Goal: Task Accomplishment & Management: Use online tool/utility

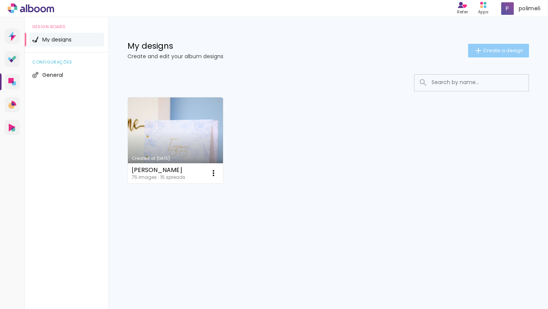
click at [509, 48] on span "Create a design" at bounding box center [503, 50] width 40 height 5
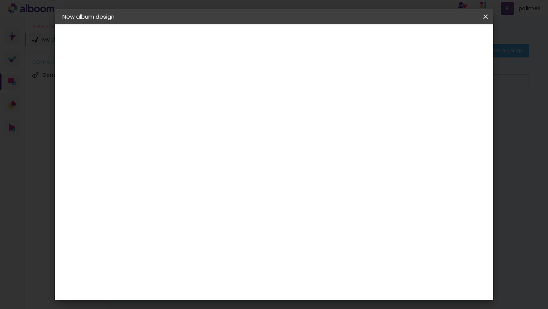
click at [187, 105] on input at bounding box center [187, 102] width 0 height 12
type input "PIXIE"
type paper-input "PIXIE"
click at [0, 0] on slot "Next" at bounding box center [0, 0] width 0 height 0
click at [0, 0] on slot "Free Size" at bounding box center [0, 0] width 0 height 0
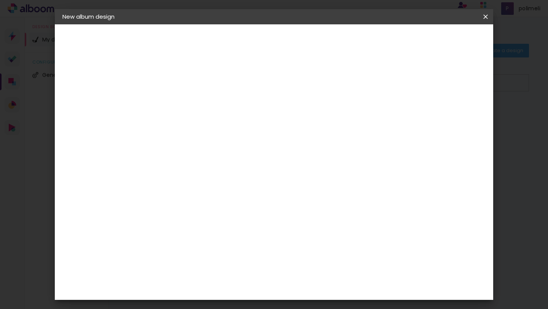
click at [0, 0] on slot "Next" at bounding box center [0, 0] width 0 height 0
click at [170, 203] on input "30" at bounding box center [163, 203] width 20 height 11
type input "60"
type paper-input "60"
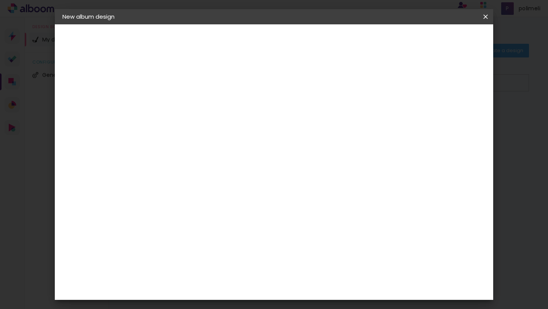
click at [324, 283] on input "60" at bounding box center [319, 280] width 20 height 11
type input "40"
type paper-input "40"
click at [337, 24] on div "mm Show bleed 20 cm cm cm mm Most album companies recommend a 5mm bleed Free si…" at bounding box center [245, 24] width 183 height 0
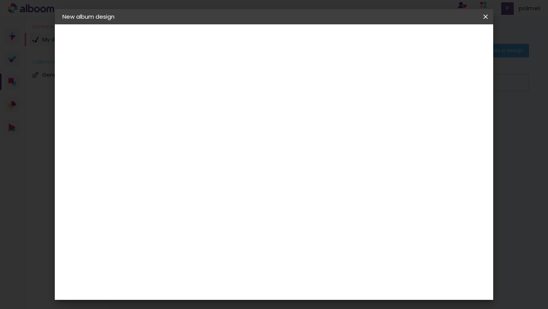
scroll to position [252, 0]
click at [318, 39] on span "Start design" at bounding box center [308, 43] width 17 height 11
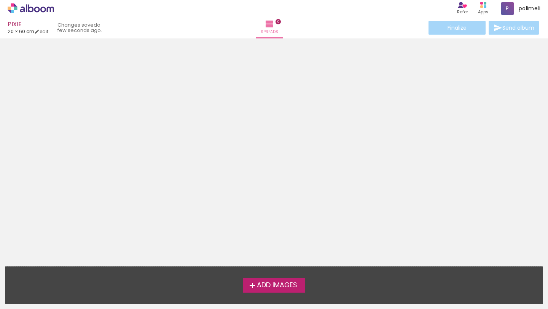
click at [295, 283] on span "Add Images" at bounding box center [277, 285] width 40 height 7
click at [0, 0] on input "file" at bounding box center [0, 0] width 0 height 0
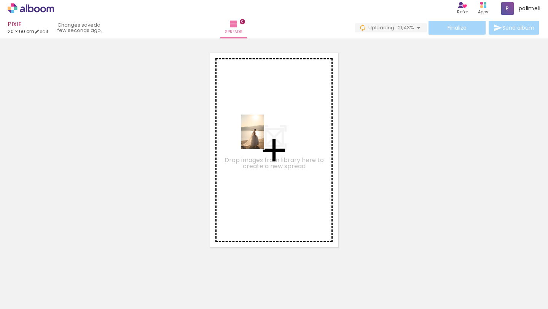
drag, startPoint x: 170, startPoint y: 291, endPoint x: 264, endPoint y: 137, distance: 180.4
click at [264, 137] on quentale-workspace at bounding box center [274, 154] width 548 height 309
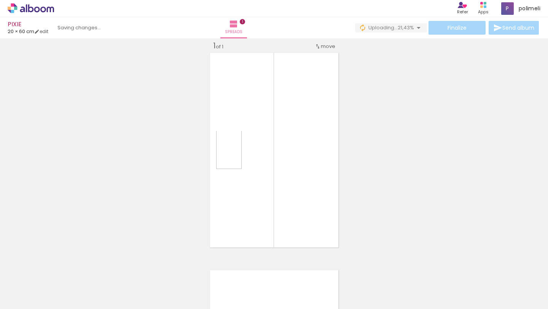
scroll to position [10, 0]
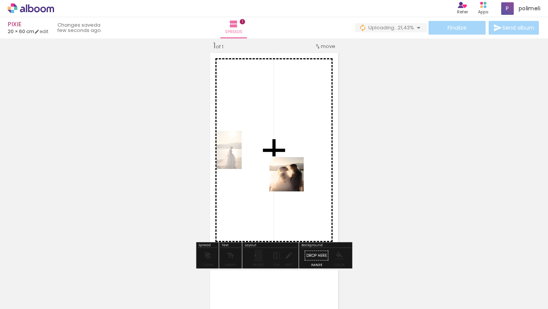
drag, startPoint x: 292, startPoint y: 286, endPoint x: 291, endPoint y: 146, distance: 140.7
click at [291, 146] on quentale-workspace at bounding box center [274, 154] width 548 height 309
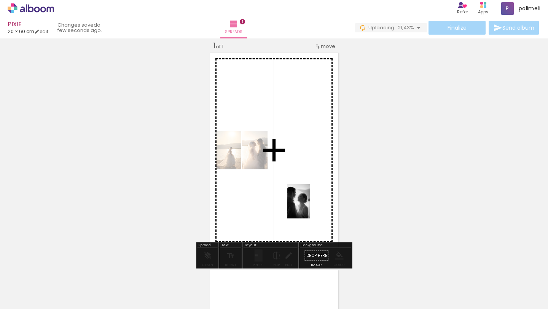
click at [310, 206] on quentale-workspace at bounding box center [274, 154] width 548 height 309
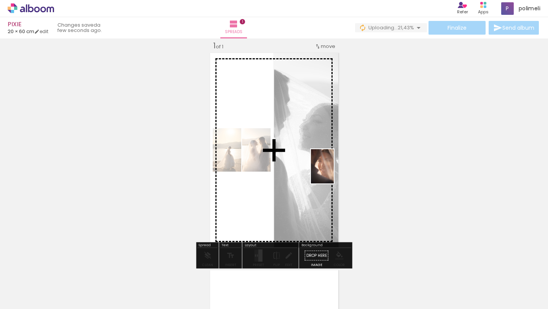
drag, startPoint x: 380, startPoint y: 293, endPoint x: 333, endPoint y: 171, distance: 130.7
click at [333, 171] on quentale-workspace at bounding box center [274, 154] width 548 height 309
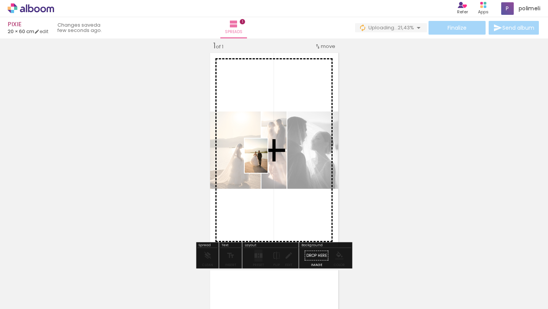
drag, startPoint x: 429, startPoint y: 293, endPoint x: 268, endPoint y: 161, distance: 207.8
click at [268, 161] on quentale-workspace at bounding box center [274, 154] width 548 height 309
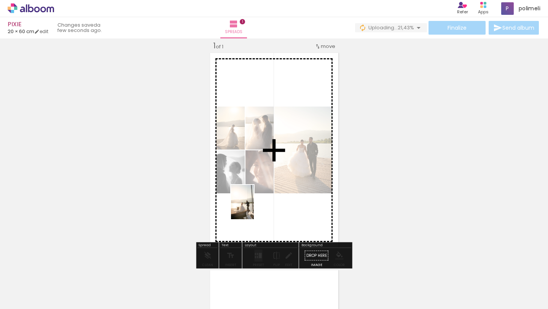
drag, startPoint x: 211, startPoint y: 286, endPoint x: 254, endPoint y: 208, distance: 89.2
click at [254, 208] on quentale-workspace at bounding box center [274, 154] width 548 height 309
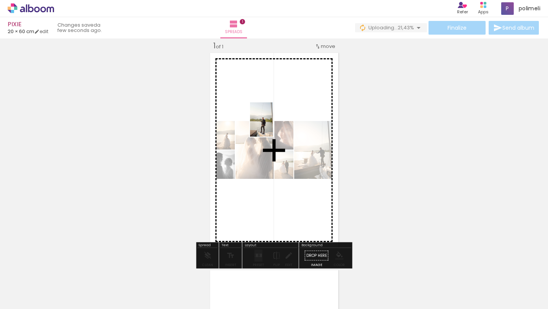
drag, startPoint x: 129, startPoint y: 281, endPoint x: 272, endPoint y: 125, distance: 211.0
click at [272, 125] on quentale-workspace at bounding box center [274, 154] width 548 height 309
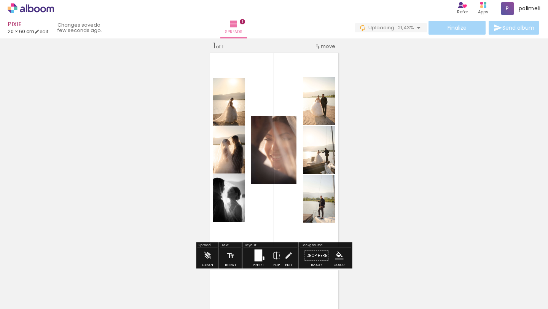
scroll to position [0, 113]
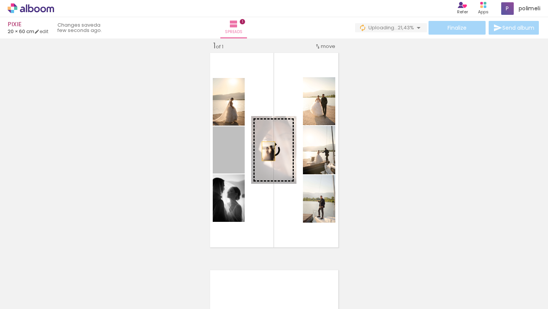
drag, startPoint x: 224, startPoint y: 154, endPoint x: 268, endPoint y: 151, distance: 44.2
click at [0, 0] on slot at bounding box center [0, 0] width 0 height 0
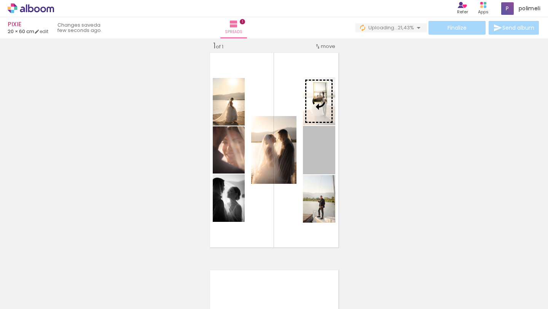
drag, startPoint x: 320, startPoint y: 159, endPoint x: 319, endPoint y: 92, distance: 67.7
click at [0, 0] on slot at bounding box center [0, 0] width 0 height 0
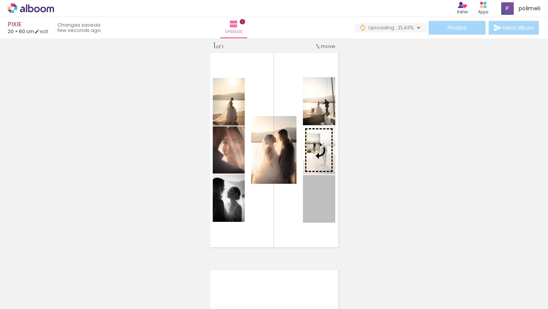
drag, startPoint x: 314, startPoint y: 212, endPoint x: 313, endPoint y: 143, distance: 68.8
click at [0, 0] on slot at bounding box center [0, 0] width 0 height 0
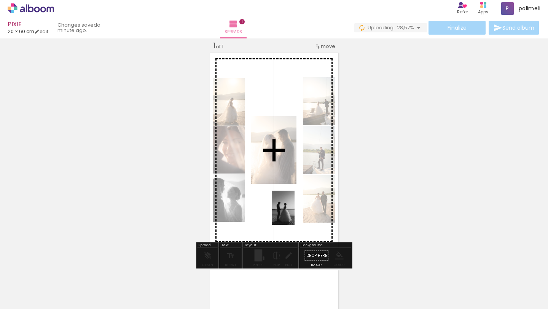
drag, startPoint x: 354, startPoint y: 284, endPoint x: 292, endPoint y: 212, distance: 95.2
click at [292, 212] on quentale-workspace at bounding box center [274, 154] width 548 height 309
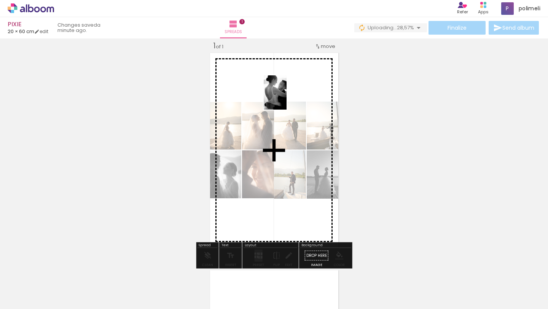
drag, startPoint x: 141, startPoint y: 293, endPoint x: 286, endPoint y: 98, distance: 243.5
click at [286, 98] on quentale-workspace at bounding box center [274, 154] width 548 height 309
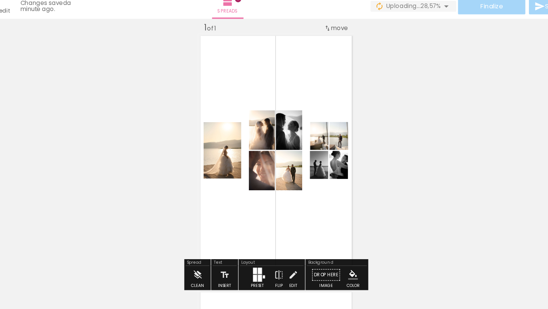
click at [259, 256] on div at bounding box center [259, 259] width 3 height 6
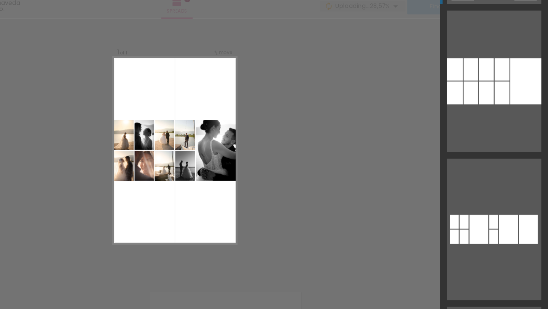
scroll to position [750, 0]
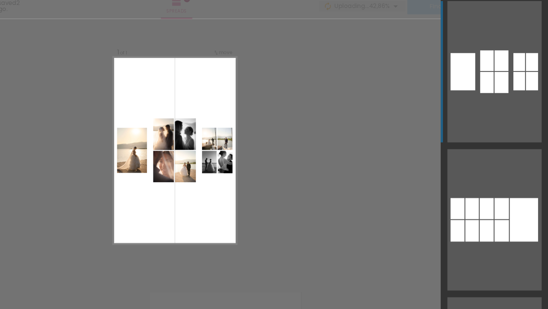
click at [500, 92] on div at bounding box center [495, 92] width 11 height 18
click at [297, 207] on div "Confirm Cancel" at bounding box center [274, 255] width 548 height 453
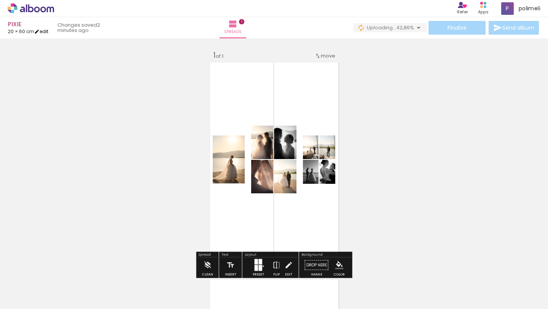
click at [44, 32] on link "edit" at bounding box center [41, 31] width 14 height 6
type input "60"
type input "40"
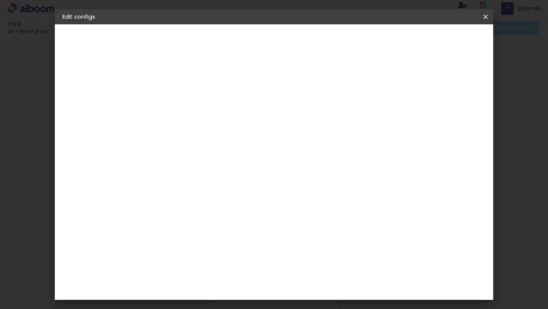
click at [250, 203] on input "60" at bounding box center [245, 204] width 20 height 11
type input "30"
type paper-input "30"
click at [324, 293] on input "40" at bounding box center [319, 294] width 20 height 11
type input "50"
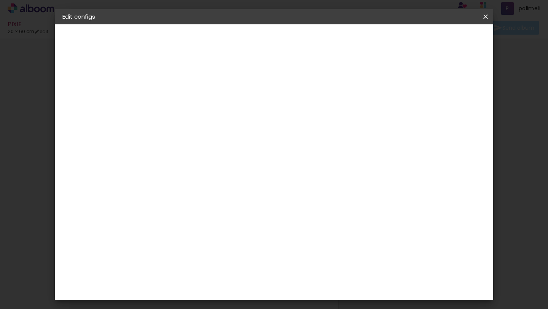
type paper-input "50"
click at [425, 137] on div "25 cm cm cm mm Most album companies recommend a 5mm bleed" at bounding box center [289, 126] width 271 height 61
click at [406, 40] on span "Save configs" at bounding box center [389, 40] width 34 height 5
click at [406, 39] on span "Save configs" at bounding box center [389, 40] width 34 height 5
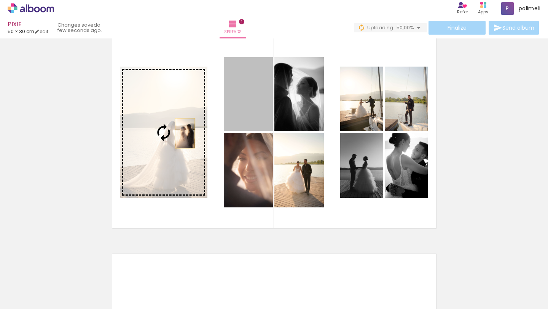
drag, startPoint x: 263, startPoint y: 110, endPoint x: 183, endPoint y: 133, distance: 83.1
click at [0, 0] on slot at bounding box center [0, 0] width 0 height 0
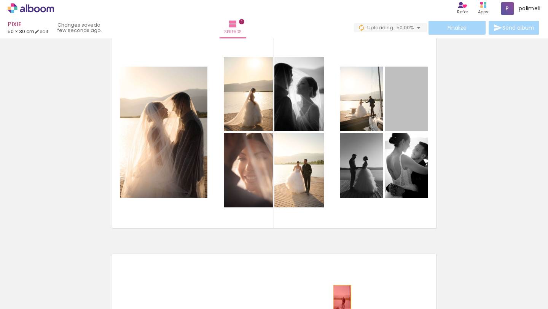
drag, startPoint x: 401, startPoint y: 119, endPoint x: 342, endPoint y: 298, distance: 188.6
click at [342, 298] on quentale-workspace at bounding box center [274, 154] width 548 height 309
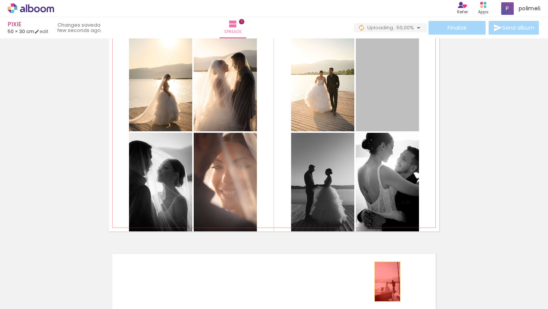
drag, startPoint x: 395, startPoint y: 104, endPoint x: 387, endPoint y: 280, distance: 176.6
click at [387, 280] on quentale-workspace at bounding box center [274, 154] width 548 height 309
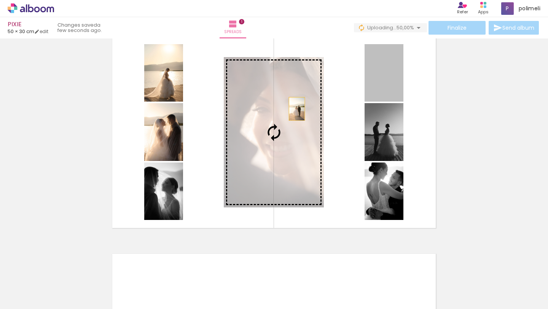
drag, startPoint x: 377, startPoint y: 81, endPoint x: 291, endPoint y: 108, distance: 90.1
click at [0, 0] on slot at bounding box center [0, 0] width 0 height 0
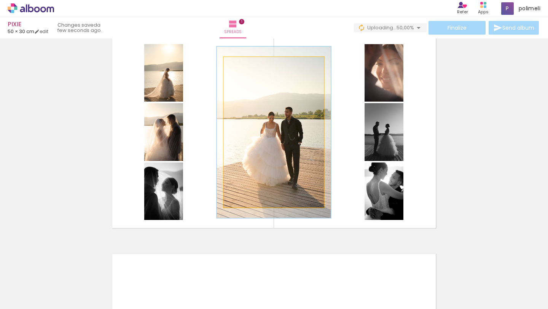
type paper-slider "114"
click at [245, 66] on div at bounding box center [245, 65] width 7 height 7
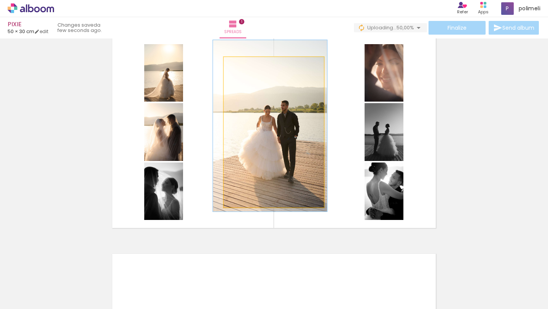
drag, startPoint x: 259, startPoint y: 118, endPoint x: 255, endPoint y: 111, distance: 7.7
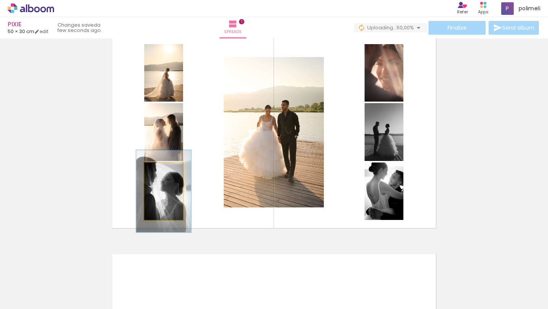
drag, startPoint x: 159, startPoint y: 169, endPoint x: 163, endPoint y: 169, distance: 4.6
type paper-slider "141"
click at [163, 169] on div at bounding box center [163, 170] width 7 height 7
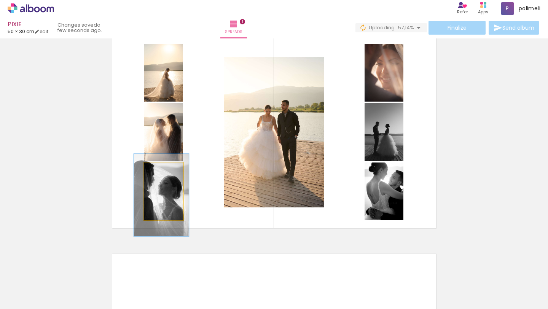
drag, startPoint x: 153, startPoint y: 202, endPoint x: 150, endPoint y: 206, distance: 4.4
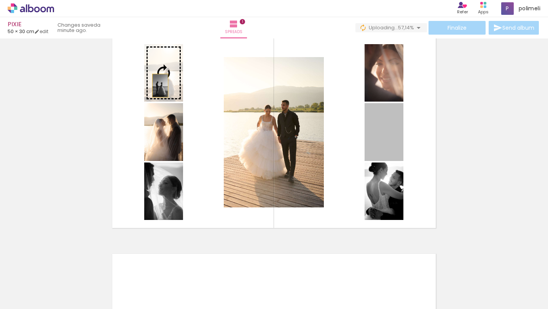
drag, startPoint x: 395, startPoint y: 139, endPoint x: 160, endPoint y: 86, distance: 240.6
click at [0, 0] on slot at bounding box center [0, 0] width 0 height 0
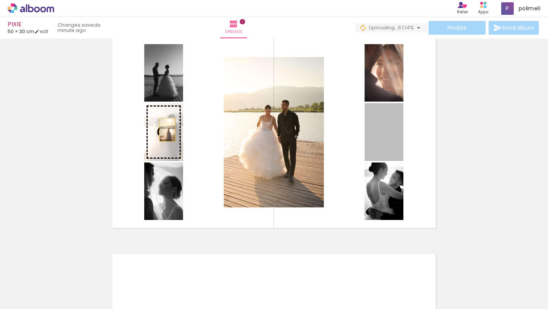
drag, startPoint x: 399, startPoint y: 153, endPoint x: 168, endPoint y: 130, distance: 232.4
click at [0, 0] on slot at bounding box center [0, 0] width 0 height 0
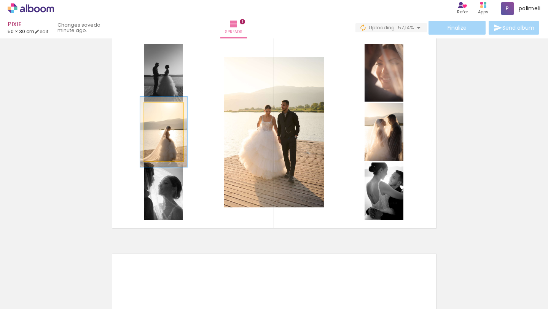
click at [162, 111] on div at bounding box center [161, 111] width 7 height 7
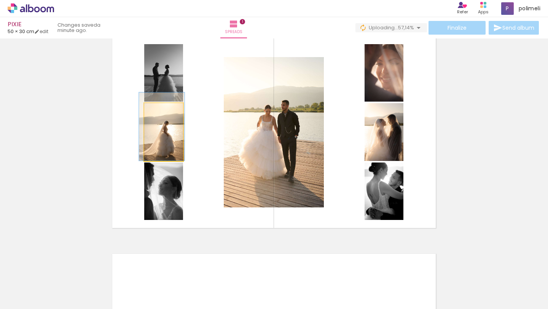
drag, startPoint x: 154, startPoint y: 143, endPoint x: 152, endPoint y: 136, distance: 7.1
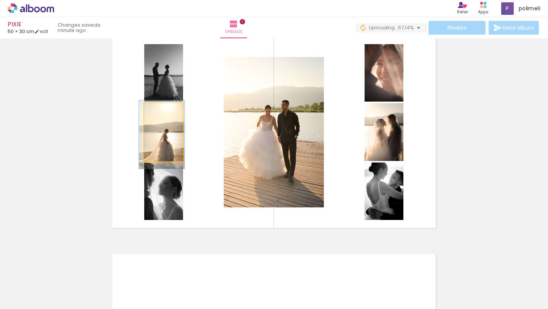
drag, startPoint x: 152, startPoint y: 138, endPoint x: 152, endPoint y: 147, distance: 8.7
click at [164, 111] on div at bounding box center [163, 111] width 7 height 7
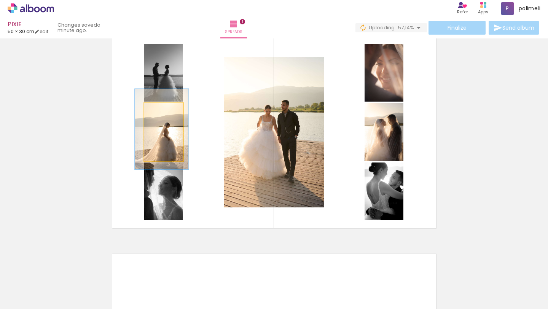
drag, startPoint x: 156, startPoint y: 138, endPoint x: 156, endPoint y: 133, distance: 5.3
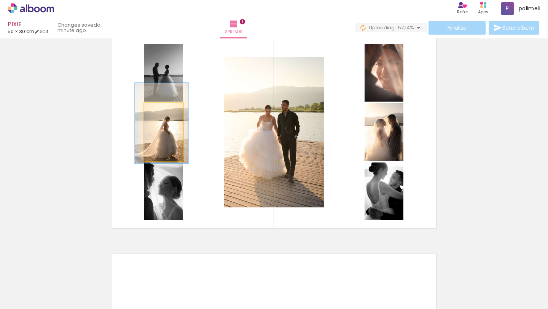
drag, startPoint x: 170, startPoint y: 148, endPoint x: 170, endPoint y: 141, distance: 6.8
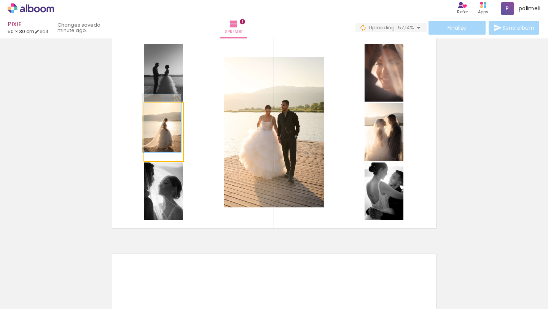
drag, startPoint x: 164, startPoint y: 111, endPoint x: 154, endPoint y: 111, distance: 9.5
type paper-slider "100"
click at [154, 111] on div at bounding box center [159, 111] width 12 height 12
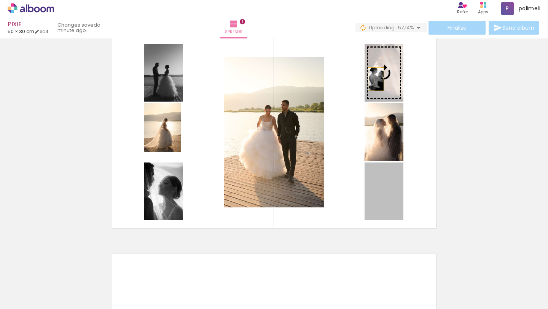
drag, startPoint x: 376, startPoint y: 200, endPoint x: 376, endPoint y: 75, distance: 124.7
click at [0, 0] on slot at bounding box center [0, 0] width 0 height 0
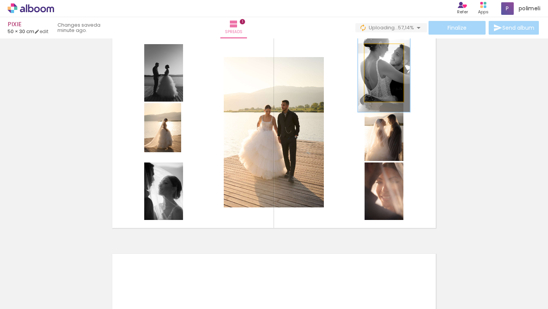
drag, startPoint x: 380, startPoint y: 53, endPoint x: 384, endPoint y: 54, distance: 3.9
type paper-slider "134"
click at [384, 54] on div at bounding box center [383, 52] width 7 height 7
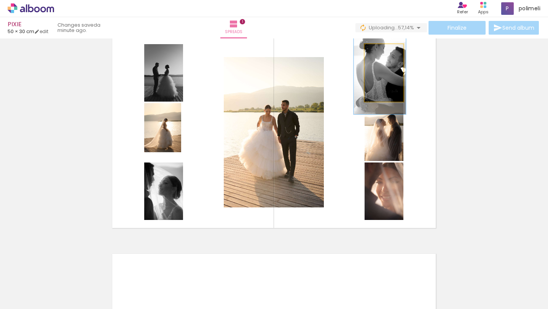
drag, startPoint x: 374, startPoint y: 81, endPoint x: 370, endPoint y: 83, distance: 4.8
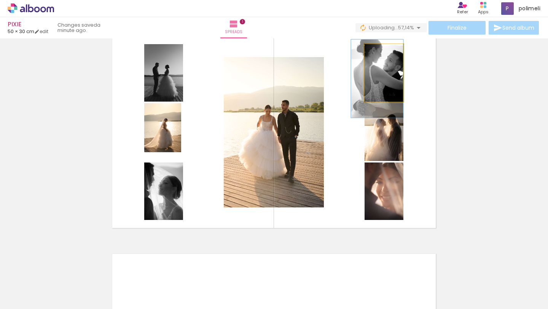
drag, startPoint x: 380, startPoint y: 90, endPoint x: 377, endPoint y: 93, distance: 4.3
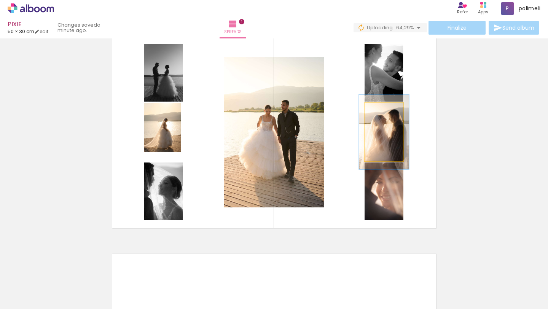
type paper-slider "128"
click at [383, 111] on div at bounding box center [382, 111] width 7 height 7
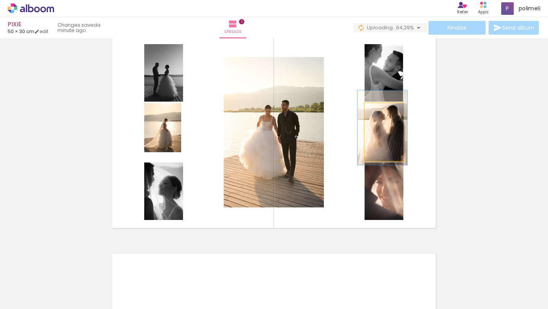
drag, startPoint x: 375, startPoint y: 152, endPoint x: 373, endPoint y: 148, distance: 4.1
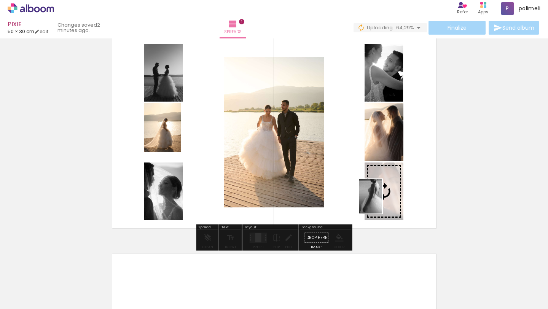
drag, startPoint x: 431, startPoint y: 281, endPoint x: 383, endPoint y: 202, distance: 93.2
click at [383, 202] on quentale-workspace at bounding box center [274, 154] width 548 height 309
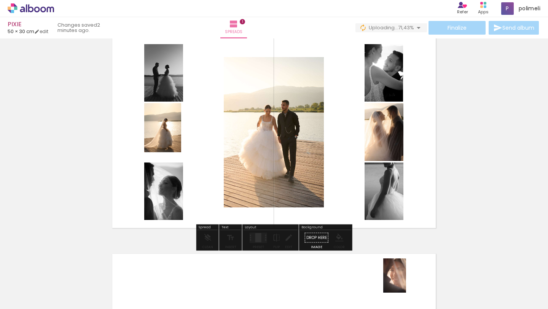
drag, startPoint x: 269, startPoint y: 285, endPoint x: 407, endPoint y: 286, distance: 137.7
click at [0, 0] on slot at bounding box center [0, 0] width 0 height 0
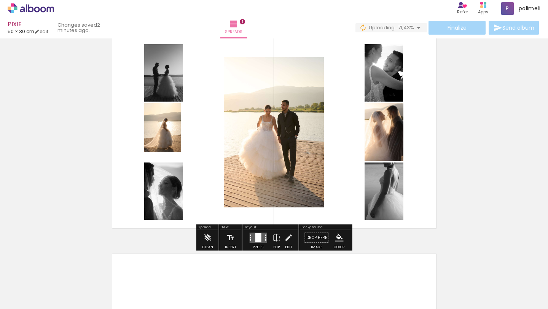
click at [35, 297] on paper-button "Add Images" at bounding box center [20, 298] width 30 height 12
click at [0, 0] on input "file" at bounding box center [0, 0] width 0 height 0
click at [29, 283] on input "All images" at bounding box center [18, 286] width 22 height 6
click at [40, 282] on paper-item "Unused" at bounding box center [24, 283] width 39 height 6
type input "Unused"
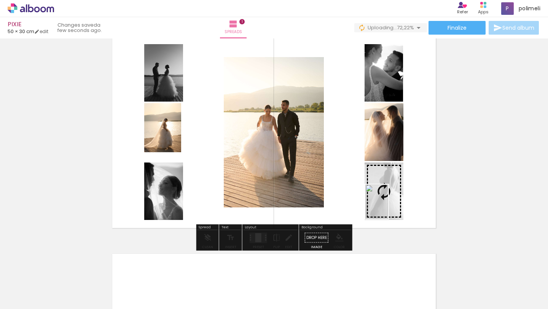
drag, startPoint x: 377, startPoint y: 290, endPoint x: 388, endPoint y: 207, distance: 83.6
click at [388, 207] on quentale-workspace at bounding box center [274, 154] width 548 height 309
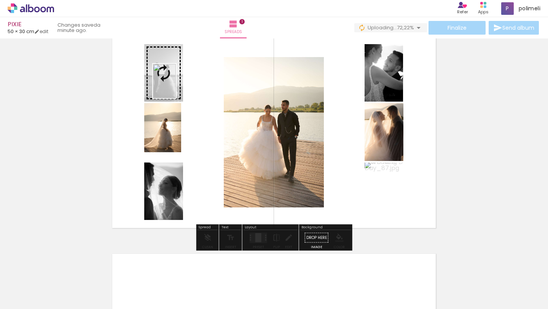
drag, startPoint x: 508, startPoint y: 282, endPoint x: 176, endPoint y: 87, distance: 385.6
click at [176, 87] on quentale-workspace at bounding box center [274, 154] width 548 height 309
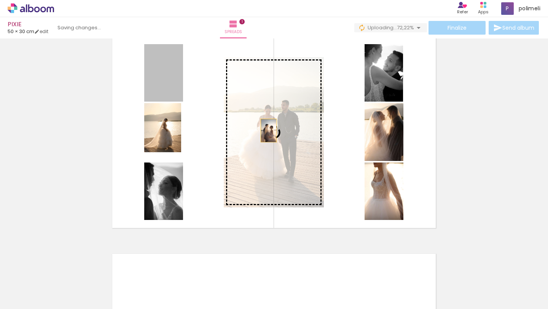
drag, startPoint x: 164, startPoint y: 85, endPoint x: 268, endPoint y: 130, distance: 113.5
click at [0, 0] on slot at bounding box center [0, 0] width 0 height 0
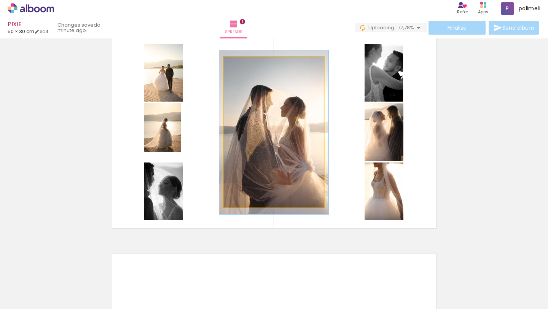
type paper-slider "109"
click at [243, 64] on div at bounding box center [243, 65] width 7 height 7
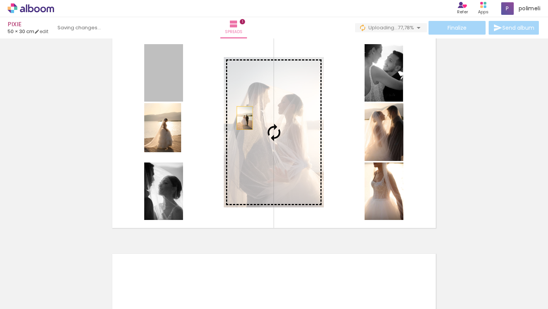
drag, startPoint x: 173, startPoint y: 84, endPoint x: 245, endPoint y: 118, distance: 79.3
click at [0, 0] on slot at bounding box center [0, 0] width 0 height 0
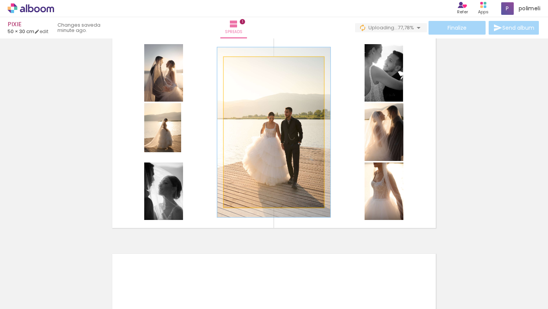
type paper-slider "113"
click at [245, 64] on div at bounding box center [244, 65] width 7 height 7
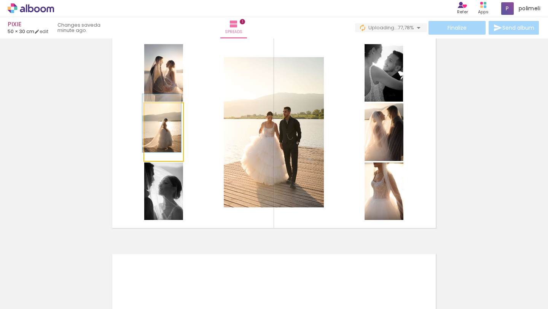
click at [157, 134] on quentale-photo at bounding box center [163, 132] width 39 height 58
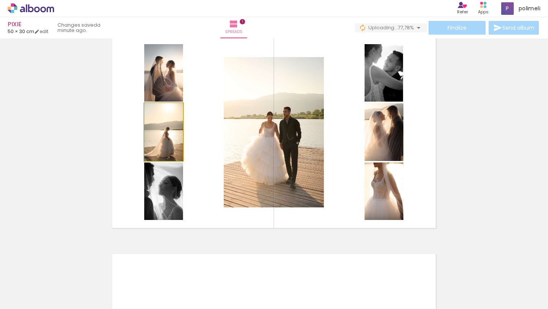
drag, startPoint x: 157, startPoint y: 137, endPoint x: 157, endPoint y: 141, distance: 5.0
click at [157, 141] on div at bounding box center [163, 132] width 39 height 58
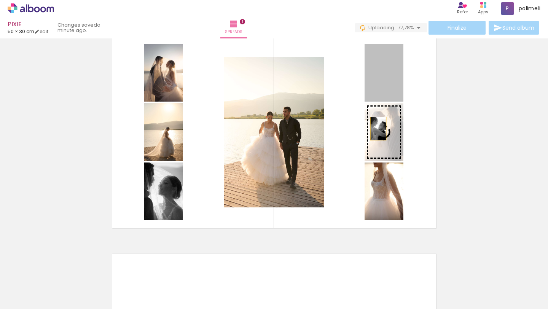
drag, startPoint x: 376, startPoint y: 84, endPoint x: 378, endPoint y: 128, distance: 43.4
click at [0, 0] on slot at bounding box center [0, 0] width 0 height 0
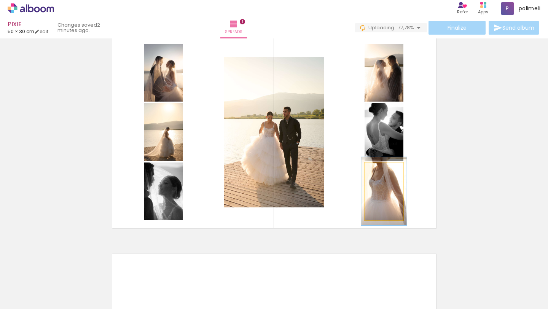
type paper-slider "121"
click at [383, 172] on div at bounding box center [381, 170] width 7 height 7
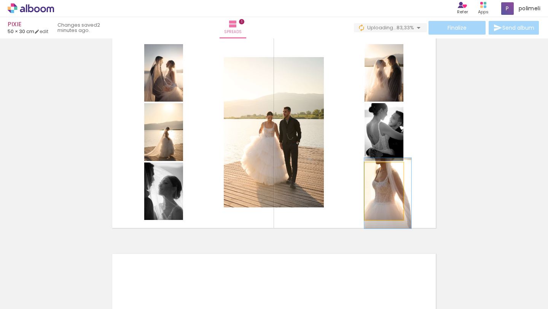
drag, startPoint x: 373, startPoint y: 200, endPoint x: 378, endPoint y: 202, distance: 5.7
drag, startPoint x: 378, startPoint y: 202, endPoint x: 379, endPoint y: 207, distance: 4.6
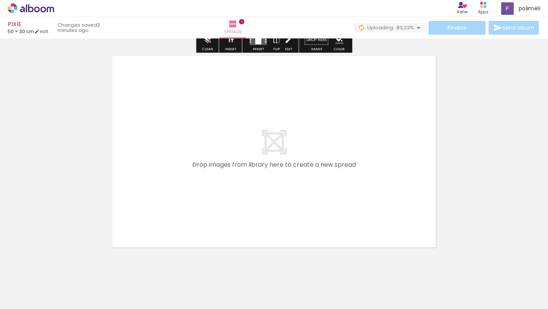
scroll to position [228, 0]
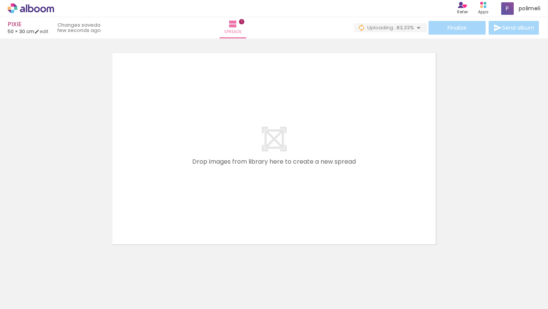
click at [24, 300] on span "Add Images" at bounding box center [24, 304] width 16 height 8
click at [0, 0] on input "file" at bounding box center [0, 0] width 0 height 0
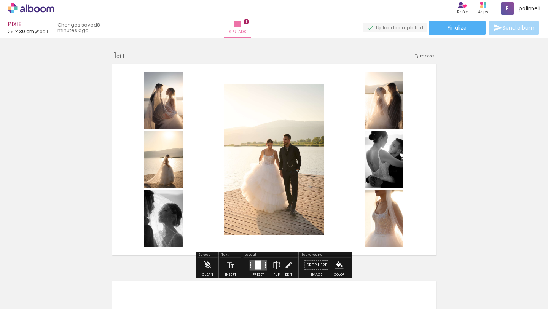
click at [191, 246] on quentale-layouter at bounding box center [274, 159] width 330 height 198
drag, startPoint x: 191, startPoint y: 246, endPoint x: 138, endPoint y: 86, distance: 168.5
click at [138, 86] on quentale-layouter at bounding box center [274, 159] width 330 height 198
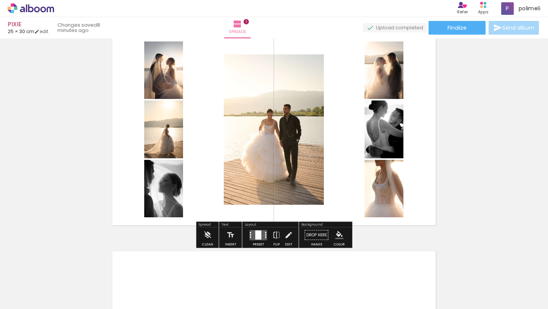
scroll to position [25, 0]
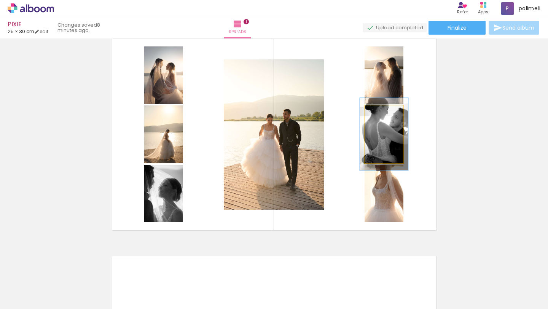
type paper-slider "124"
click at [381, 112] on div at bounding box center [382, 113] width 7 height 7
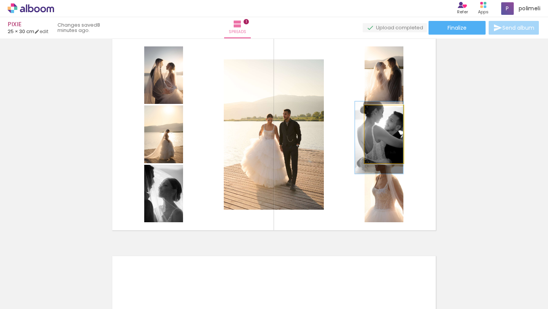
drag, startPoint x: 376, startPoint y: 139, endPoint x: 370, endPoint y: 143, distance: 6.7
drag, startPoint x: 380, startPoint y: 148, endPoint x: 375, endPoint y: 150, distance: 5.8
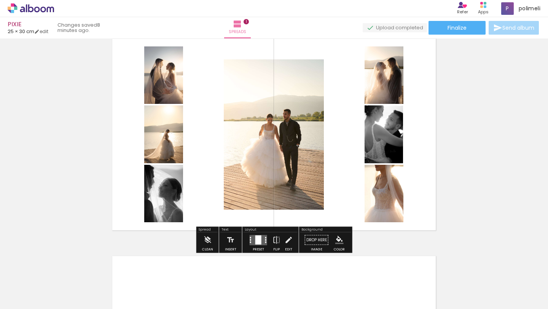
click at [471, 132] on div "Add spread 1 of 1" at bounding box center [274, 233] width 548 height 435
click at [260, 246] on div at bounding box center [258, 239] width 21 height 15
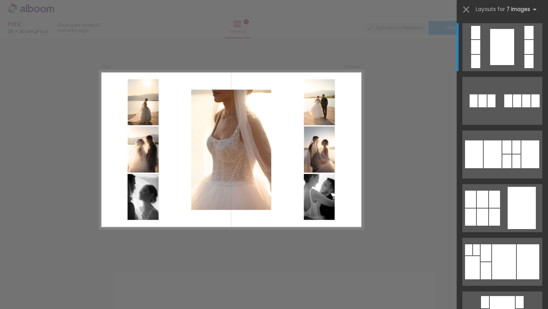
scroll to position [10, 0]
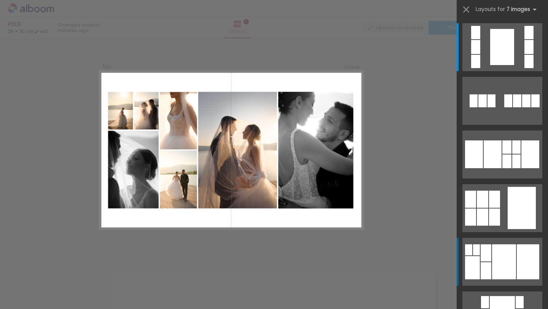
click at [518, 272] on div at bounding box center [527, 261] width 22 height 35
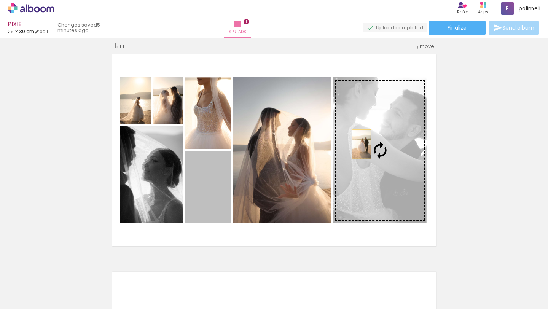
drag, startPoint x: 209, startPoint y: 191, endPoint x: 361, endPoint y: 144, distance: 159.5
click at [0, 0] on slot at bounding box center [0, 0] width 0 height 0
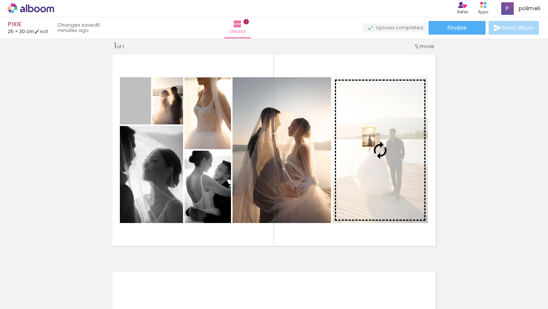
drag, startPoint x: 142, startPoint y: 113, endPoint x: 381, endPoint y: 142, distance: 240.5
click at [0, 0] on slot at bounding box center [0, 0] width 0 height 0
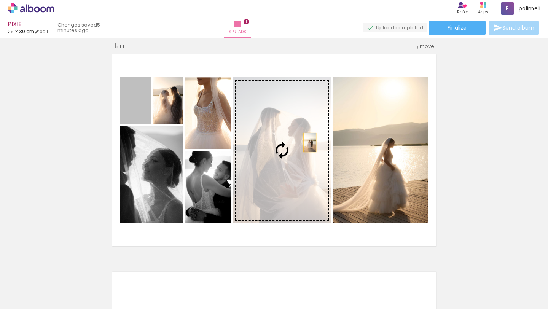
drag, startPoint x: 145, startPoint y: 115, endPoint x: 309, endPoint y: 142, distance: 166.5
click at [0, 0] on slot at bounding box center [0, 0] width 0 height 0
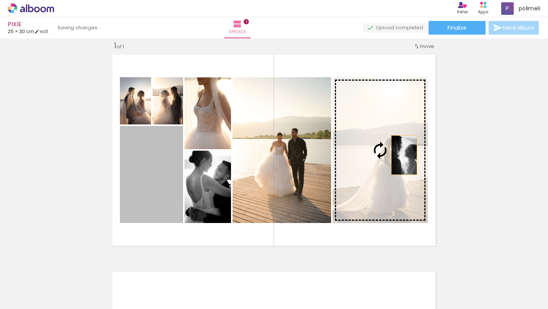
drag, startPoint x: 169, startPoint y: 194, endPoint x: 404, endPoint y: 155, distance: 237.8
click at [0, 0] on slot at bounding box center [0, 0] width 0 height 0
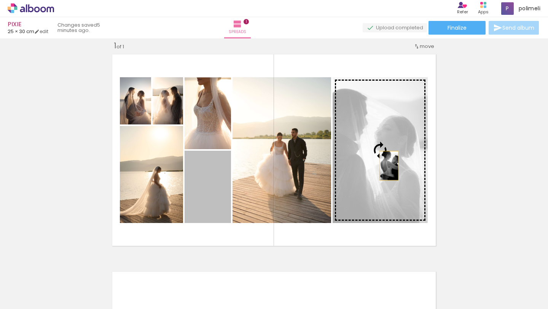
drag, startPoint x: 210, startPoint y: 200, endPoint x: 391, endPoint y: 165, distance: 185.1
click at [0, 0] on slot at bounding box center [0, 0] width 0 height 0
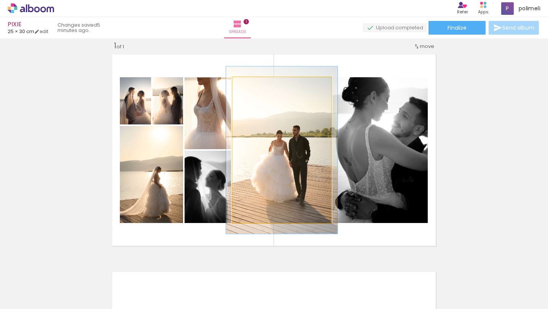
type paper-slider "113"
click at [255, 87] on div at bounding box center [253, 85] width 7 height 7
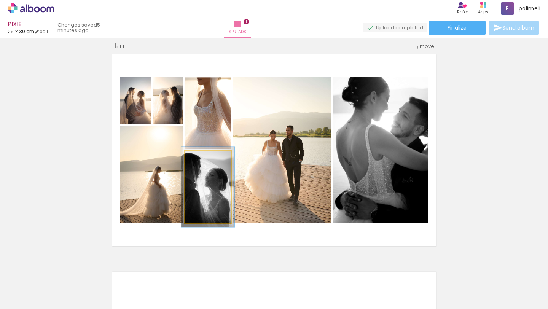
type paper-slider "113"
click at [205, 155] on div at bounding box center [203, 159] width 12 height 12
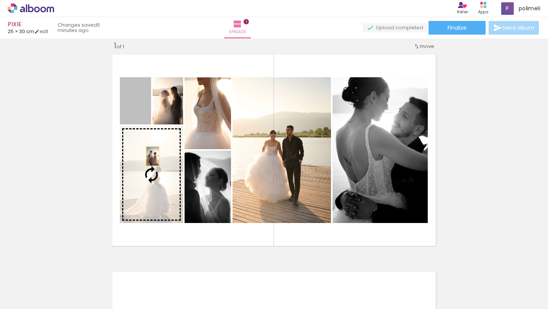
drag, startPoint x: 143, startPoint y: 114, endPoint x: 154, endPoint y: 162, distance: 49.0
click at [0, 0] on slot at bounding box center [0, 0] width 0 height 0
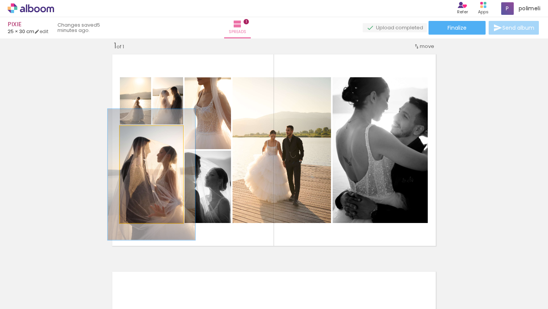
drag, startPoint x: 139, startPoint y: 135, endPoint x: 149, endPoint y: 135, distance: 10.3
click at [149, 135] on div at bounding box center [146, 133] width 7 height 7
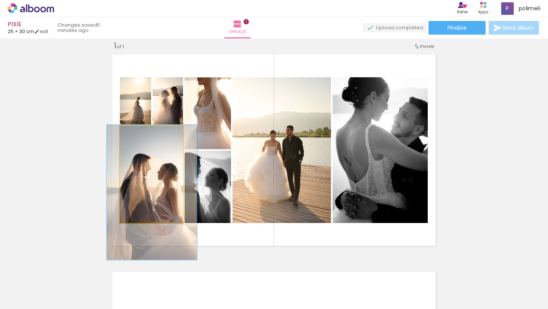
drag, startPoint x: 152, startPoint y: 162, endPoint x: 152, endPoint y: 180, distance: 18.3
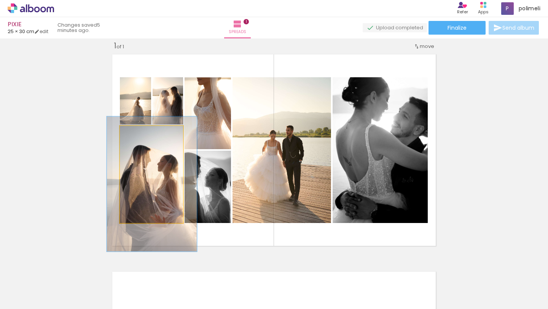
drag, startPoint x: 151, startPoint y: 172, endPoint x: 150, endPoint y: 158, distance: 14.1
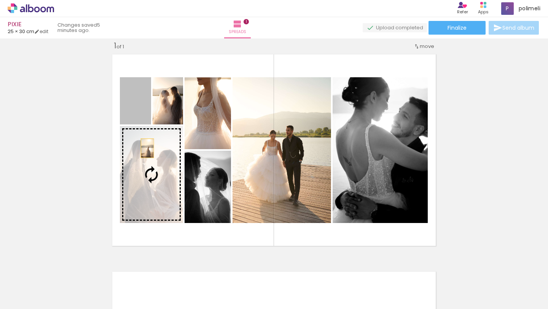
drag, startPoint x: 141, startPoint y: 105, endPoint x: 149, endPoint y: 160, distance: 55.3
click at [0, 0] on slot at bounding box center [0, 0] width 0 height 0
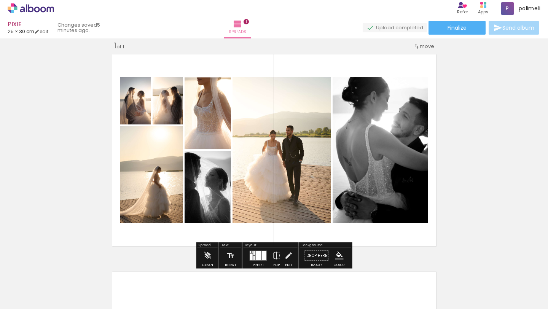
click at [139, 101] on div "Width Color" at bounding box center [144, 96] width 14 height 11
click at [129, 109] on quentale-photo at bounding box center [135, 100] width 31 height 47
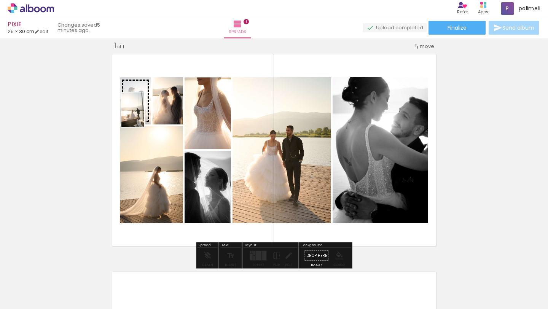
drag, startPoint x: 207, startPoint y: 291, endPoint x: 145, endPoint y: 114, distance: 187.4
click at [145, 114] on quentale-workspace at bounding box center [274, 154] width 548 height 309
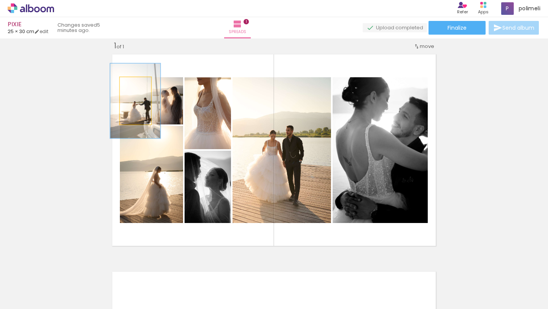
type paper-slider "158"
click at [138, 84] on div at bounding box center [136, 85] width 7 height 7
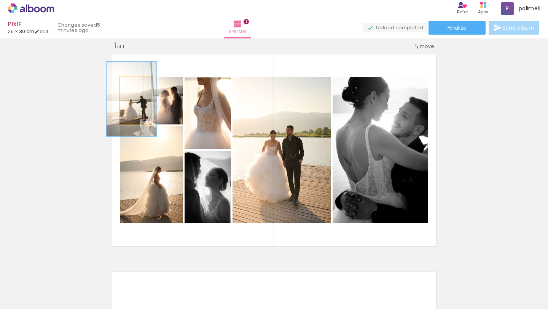
drag, startPoint x: 134, startPoint y: 112, endPoint x: 130, endPoint y: 109, distance: 4.6
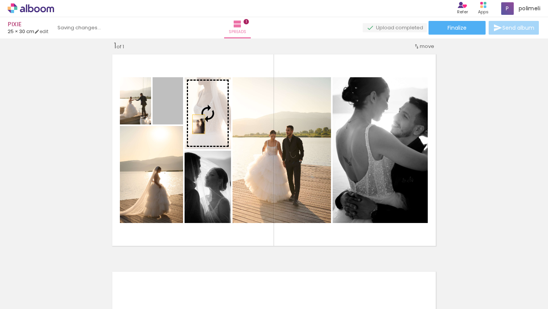
drag, startPoint x: 168, startPoint y: 114, endPoint x: 199, endPoint y: 124, distance: 32.1
click at [0, 0] on slot at bounding box center [0, 0] width 0 height 0
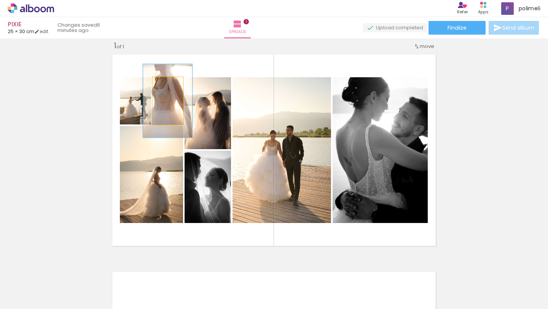
type paper-slider "155"
click at [170, 84] on div at bounding box center [168, 85] width 7 height 7
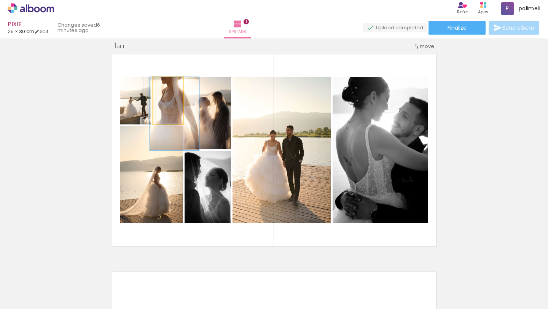
drag, startPoint x: 163, startPoint y: 106, endPoint x: 170, endPoint y: 120, distance: 15.0
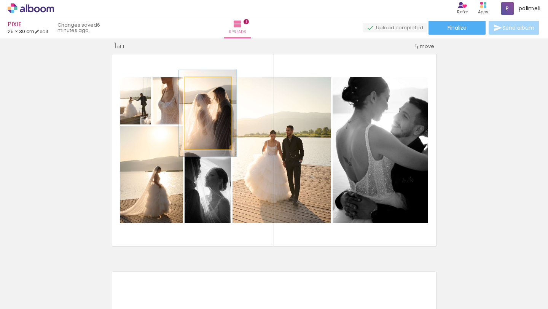
type paper-slider "120"
click at [203, 86] on div at bounding box center [204, 85] width 7 height 7
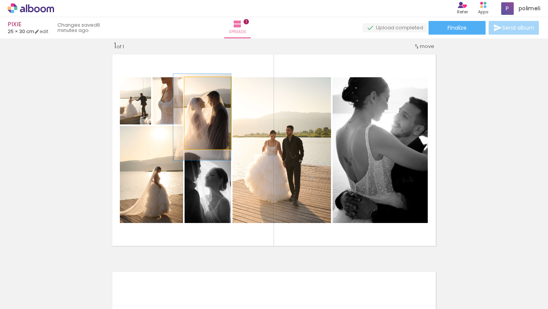
drag, startPoint x: 196, startPoint y: 121, endPoint x: 190, endPoint y: 125, distance: 7.0
click at [190, 125] on div at bounding box center [201, 117] width 57 height 86
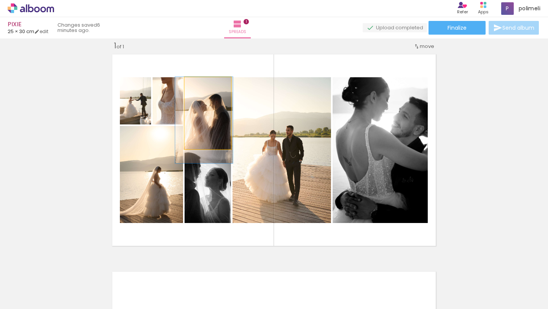
drag, startPoint x: 201, startPoint y: 124, endPoint x: 203, endPoint y: 129, distance: 4.9
